Goal: Manage account settings

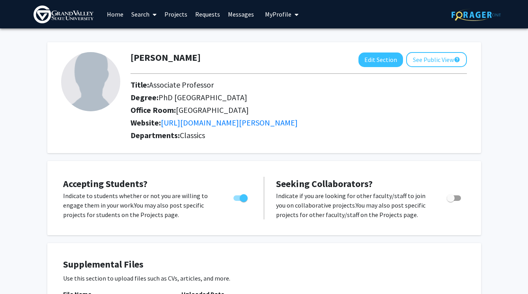
click at [236, 200] on span "Toggle" at bounding box center [241, 198] width 14 height 6
click at [237, 201] on input "Would you like to permit student requests?" at bounding box center [237, 201] width 0 height 0
checkbox input "false"
click at [440, 62] on button "See Public View help" at bounding box center [436, 59] width 61 height 15
